Goal: Ask a question

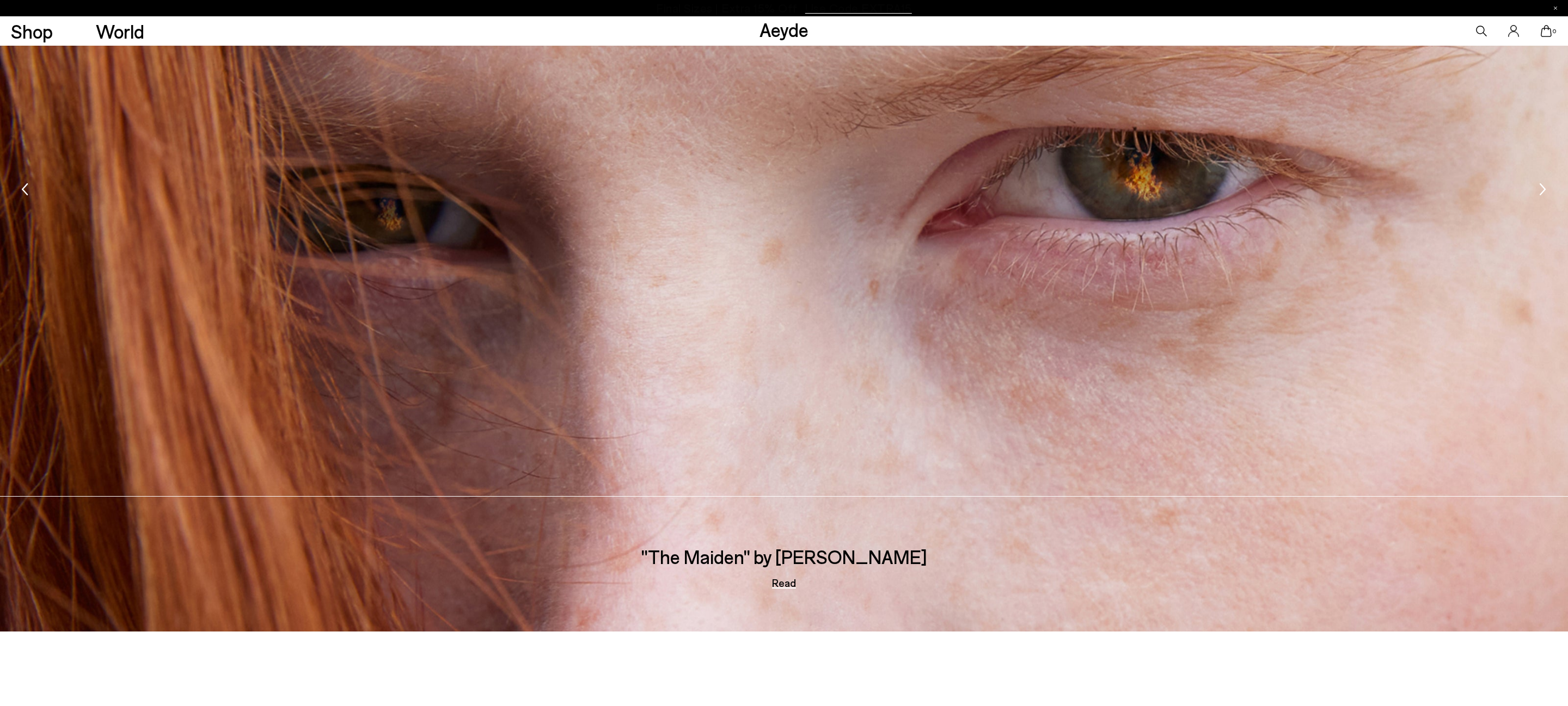
scroll to position [3298, 0]
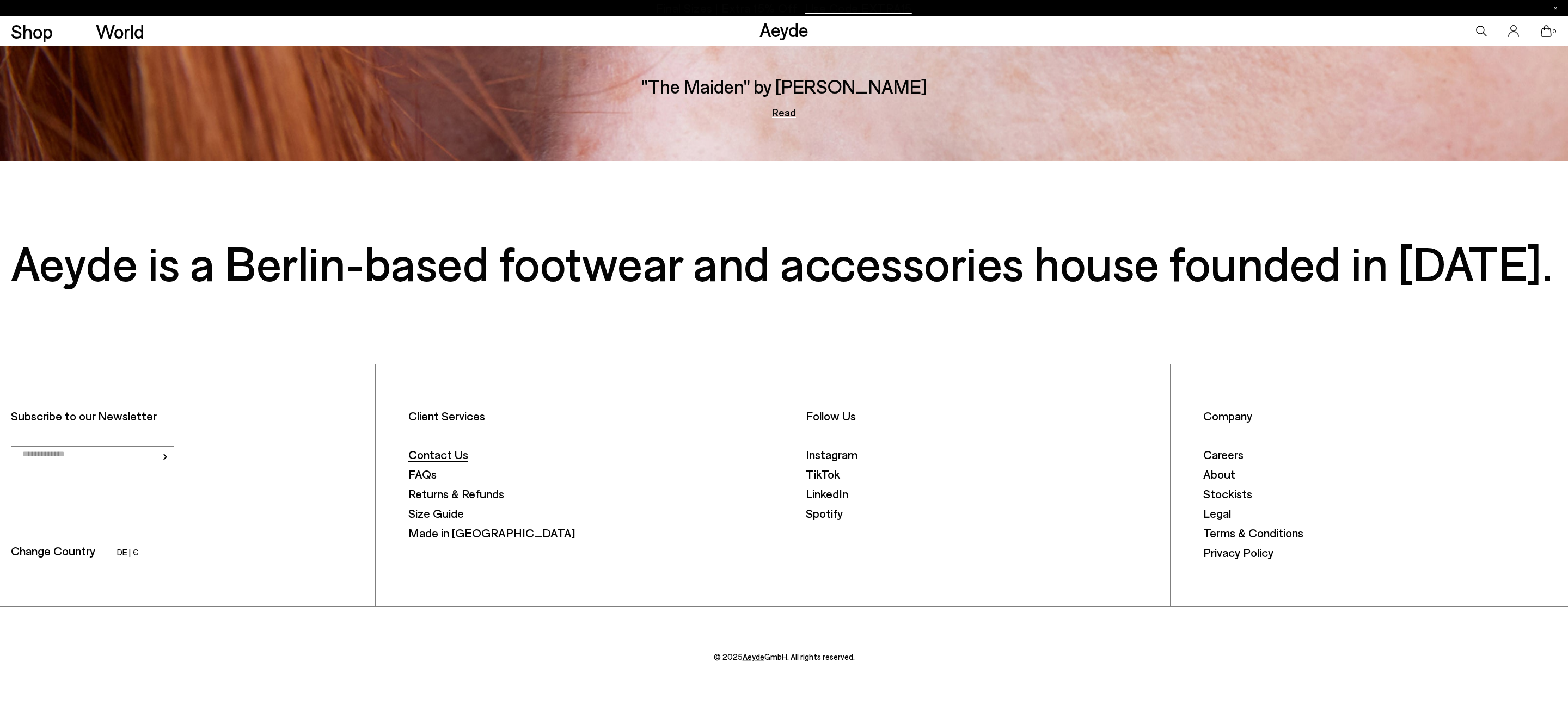
click at [428, 450] on font "Contact Us" at bounding box center [438, 454] width 60 height 14
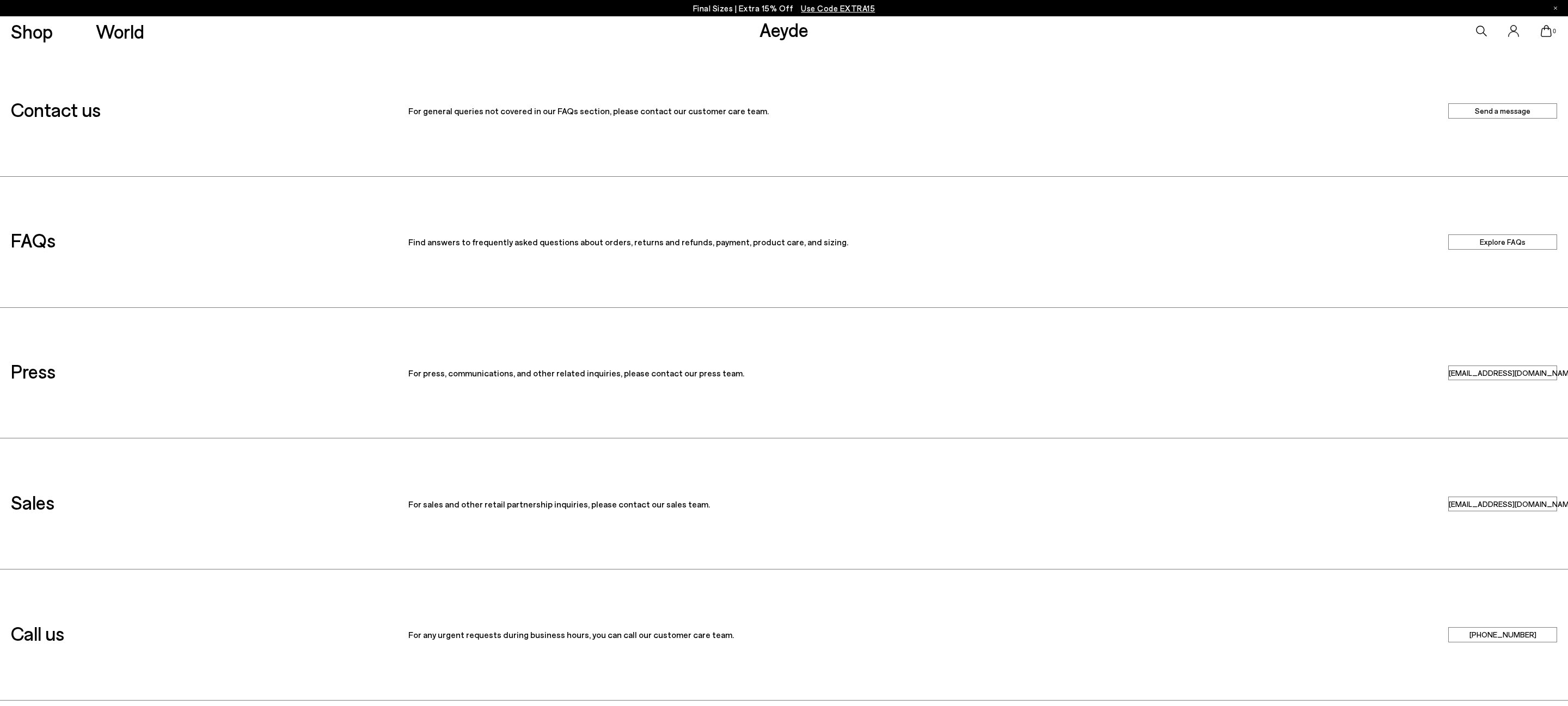
click at [1511, 113] on link "Send a message" at bounding box center [1503, 111] width 109 height 15
click at [1511, 235] on link "Explore FAQs" at bounding box center [1503, 242] width 109 height 15
